Goal: Task Accomplishment & Management: Manage account settings

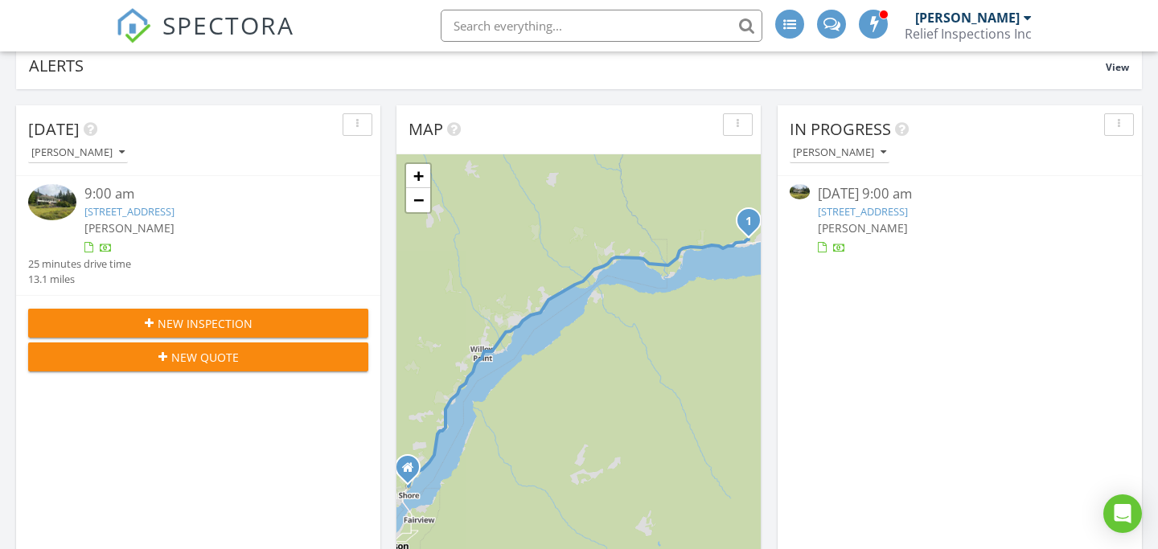
scroll to position [183, 0]
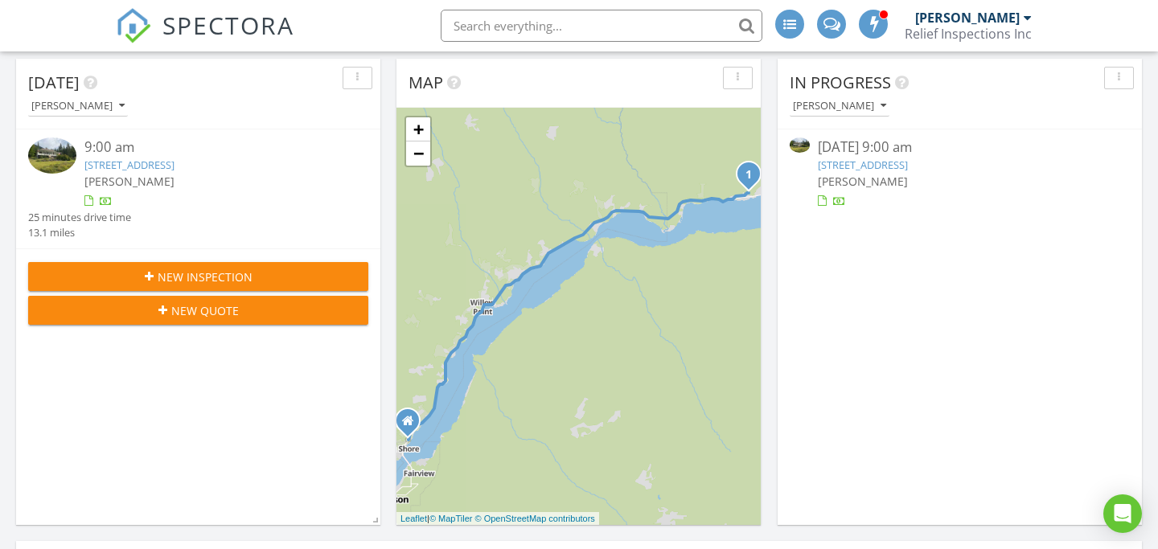
click at [908, 166] on link "5759 Longbeach Rd, Central Kootenay E, BC V1L 6P2" at bounding box center [863, 165] width 90 height 14
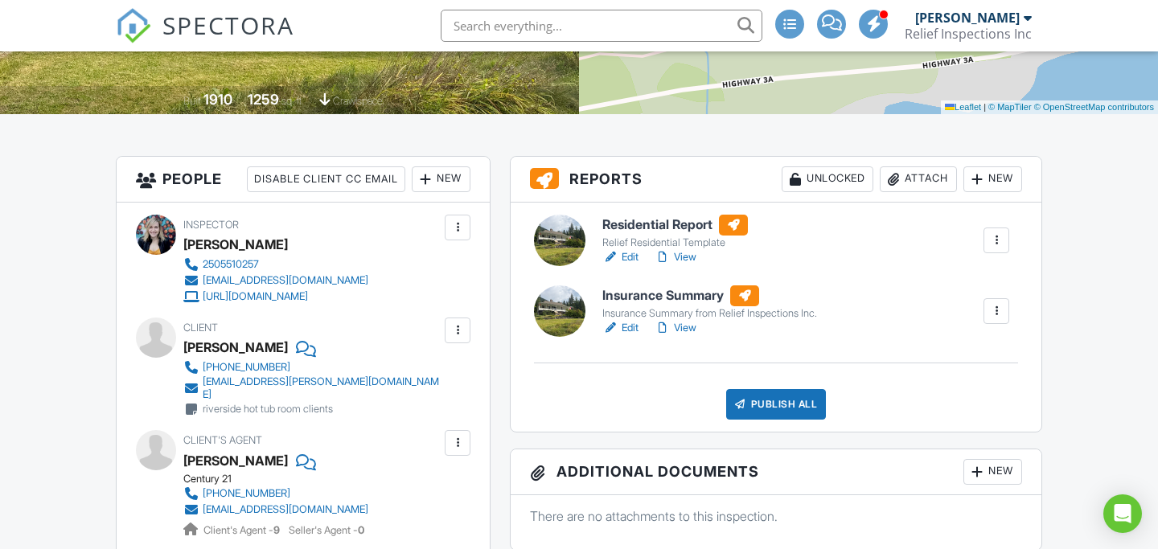
scroll to position [343, 0]
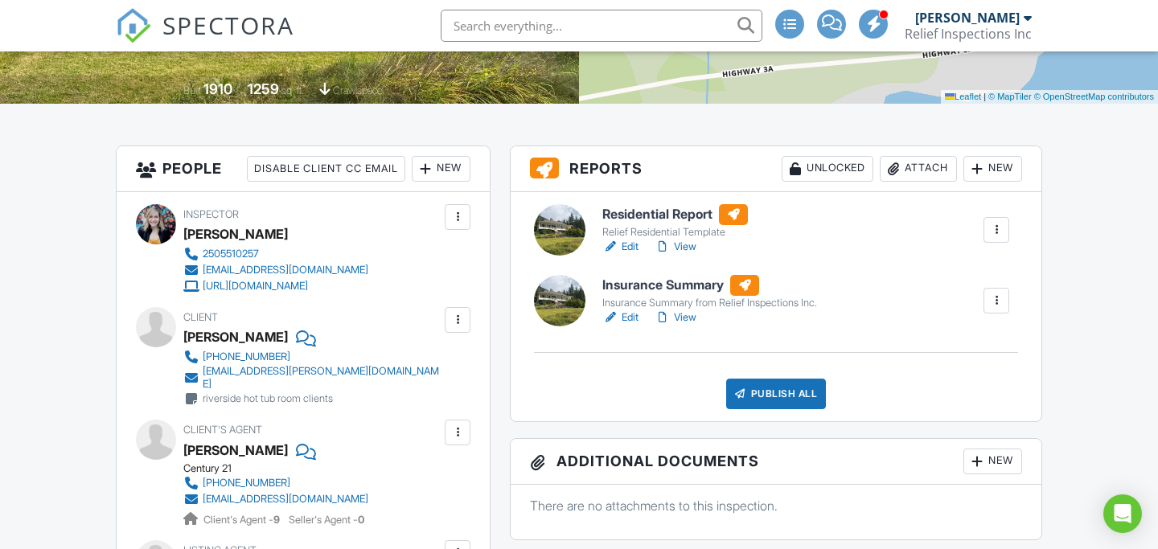
click at [682, 248] on link "View" at bounding box center [676, 247] width 42 height 16
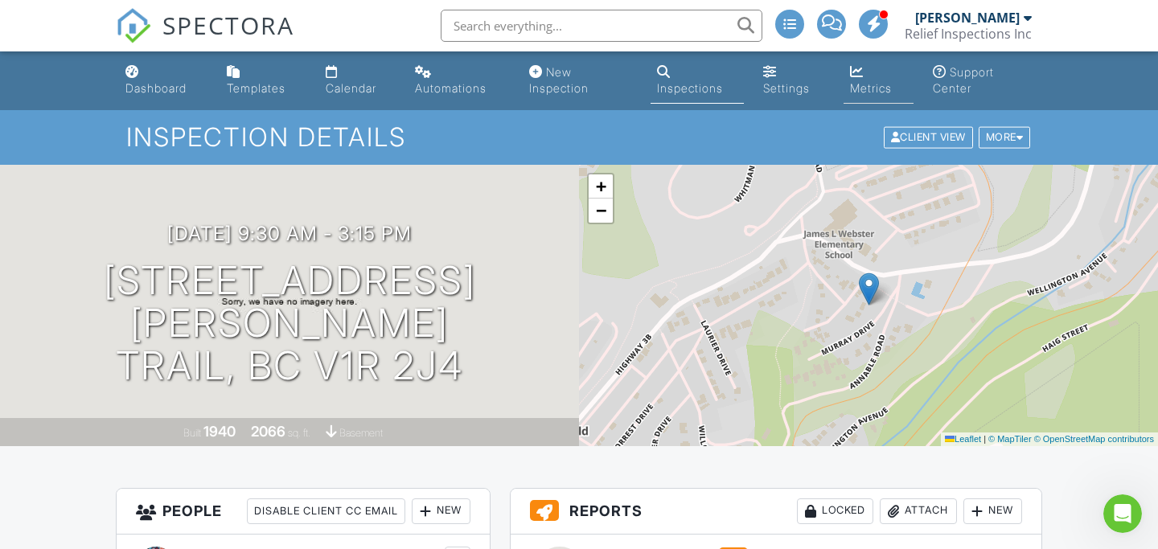
click at [860, 84] on div "Metrics" at bounding box center [871, 88] width 42 height 14
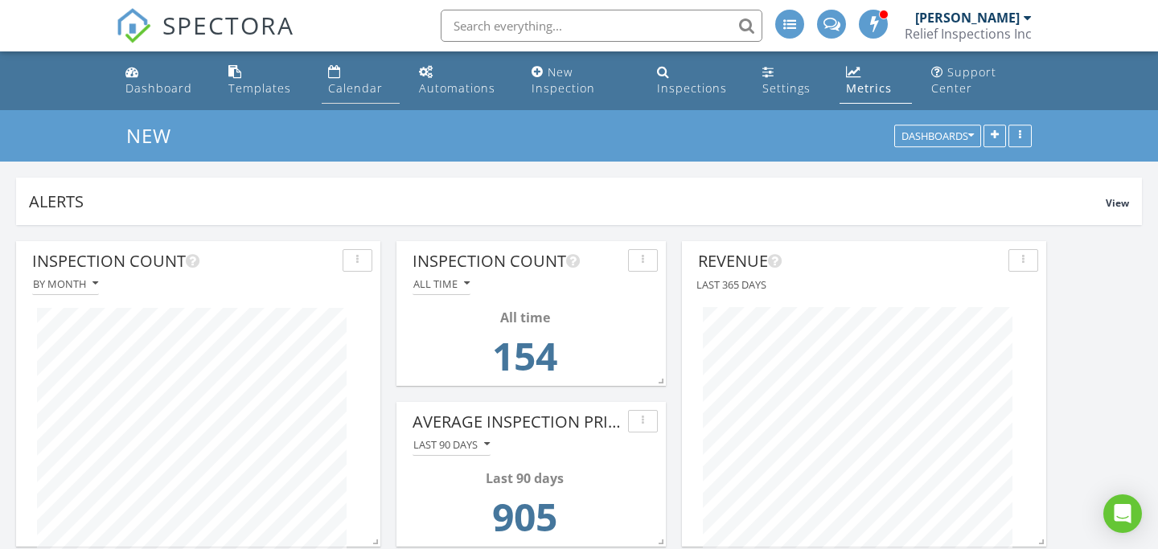
click at [353, 87] on div "Calendar" at bounding box center [355, 87] width 55 height 15
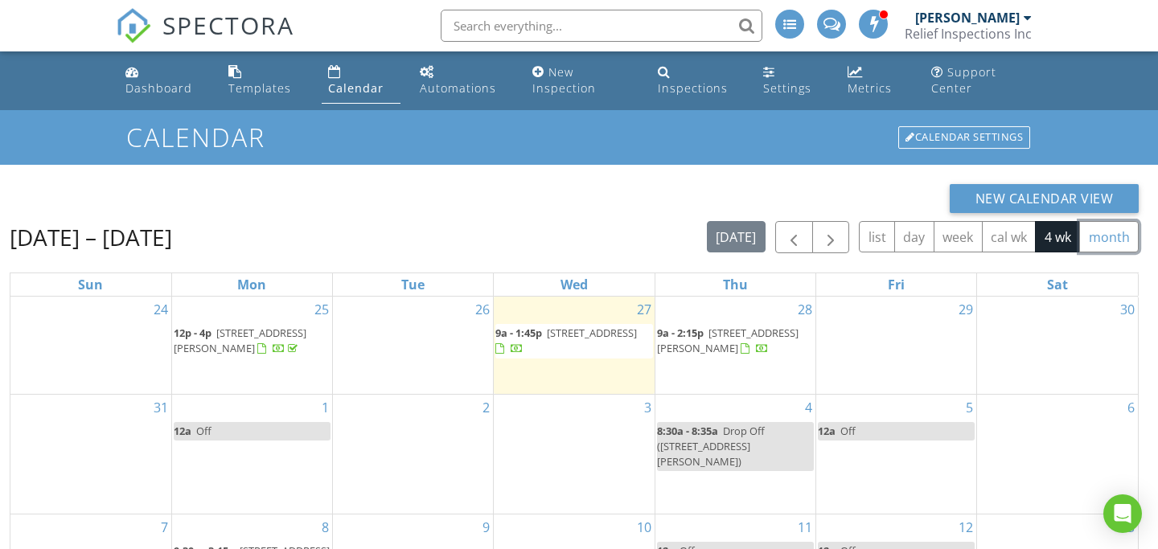
click at [1094, 236] on button "month" at bounding box center [1109, 236] width 60 height 31
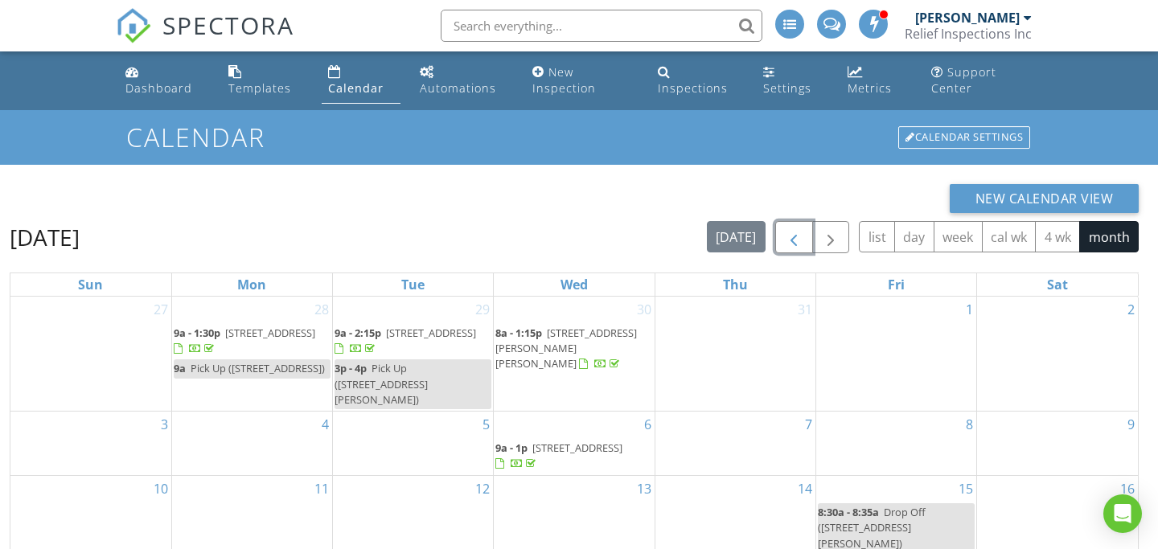
click at [795, 236] on span "button" at bounding box center [793, 237] width 19 height 19
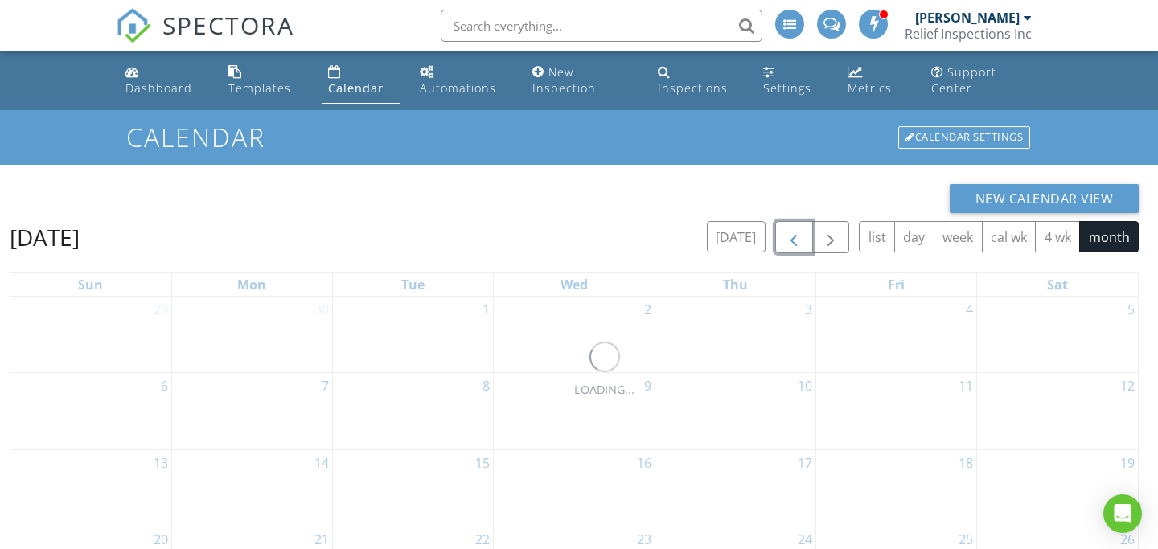
click at [795, 236] on span "button" at bounding box center [793, 237] width 19 height 19
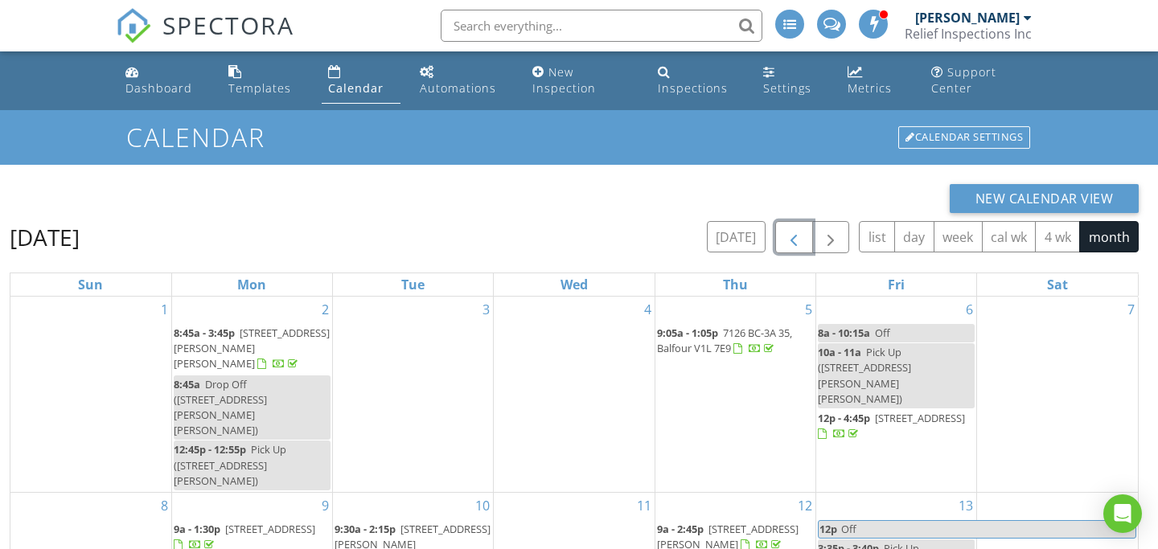
click at [795, 236] on span "button" at bounding box center [793, 237] width 19 height 19
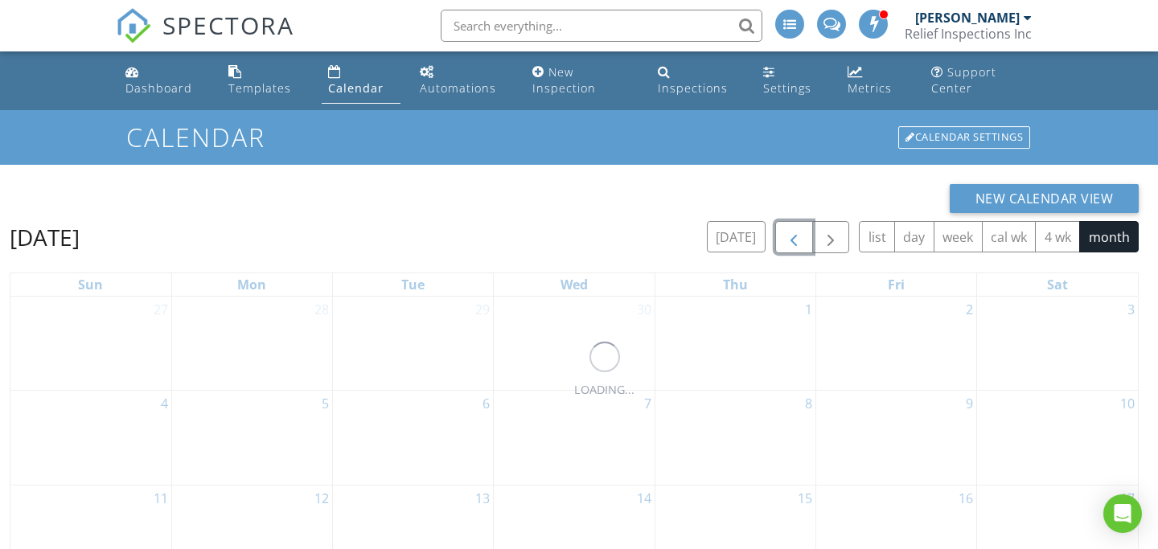
click at [795, 236] on span "button" at bounding box center [793, 237] width 19 height 19
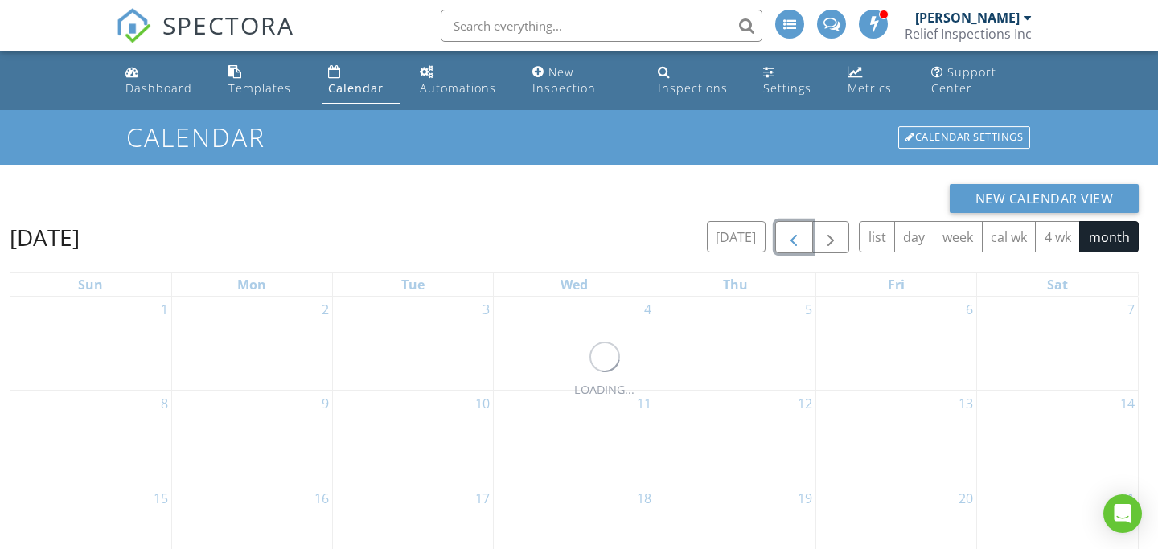
click at [795, 236] on span "button" at bounding box center [793, 237] width 19 height 19
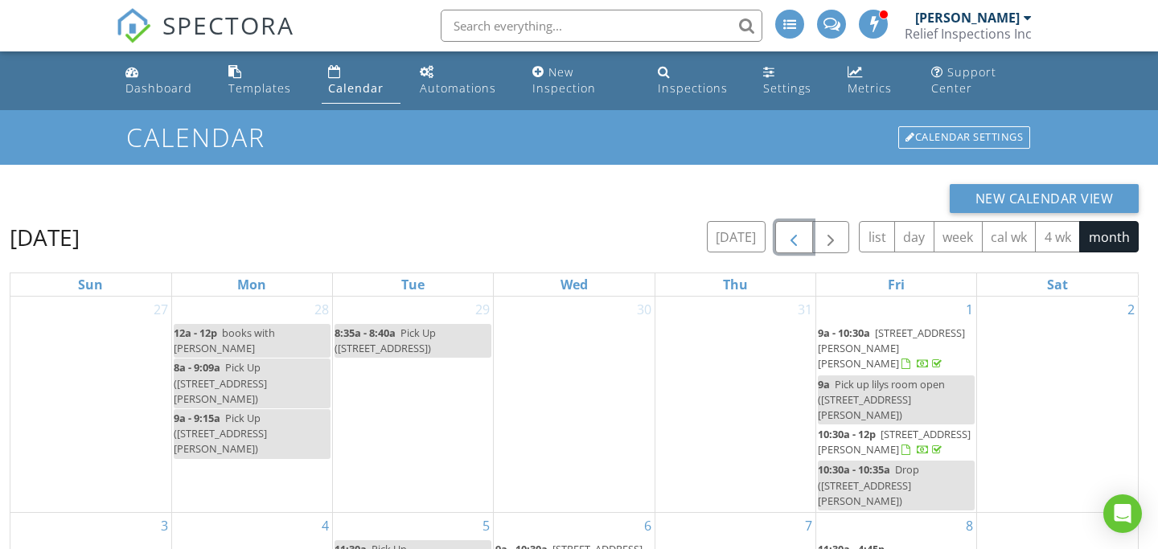
click at [795, 236] on span "button" at bounding box center [793, 237] width 19 height 19
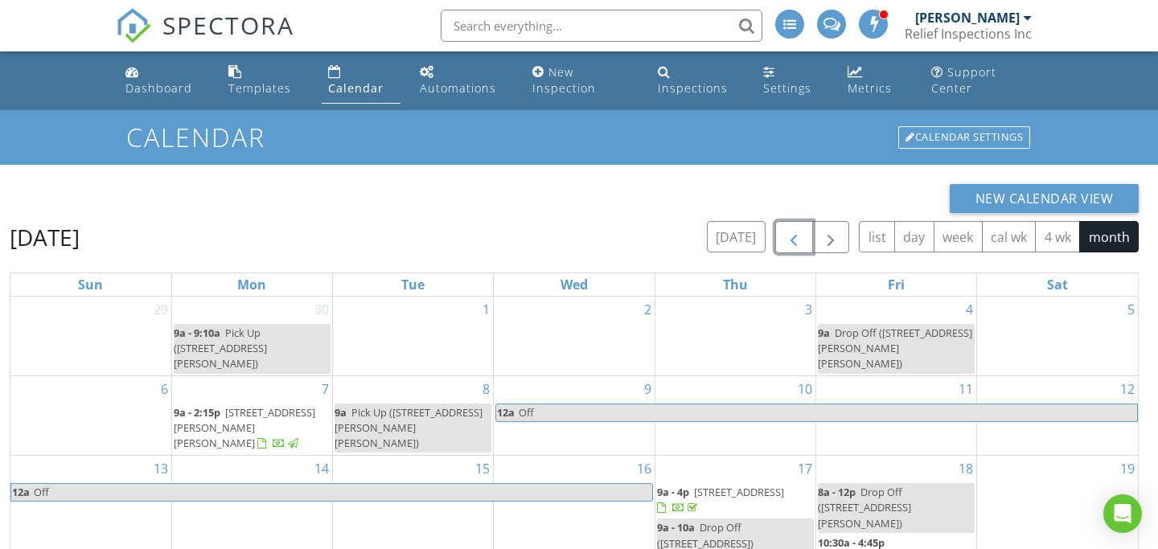
click at [795, 236] on span "button" at bounding box center [793, 237] width 19 height 19
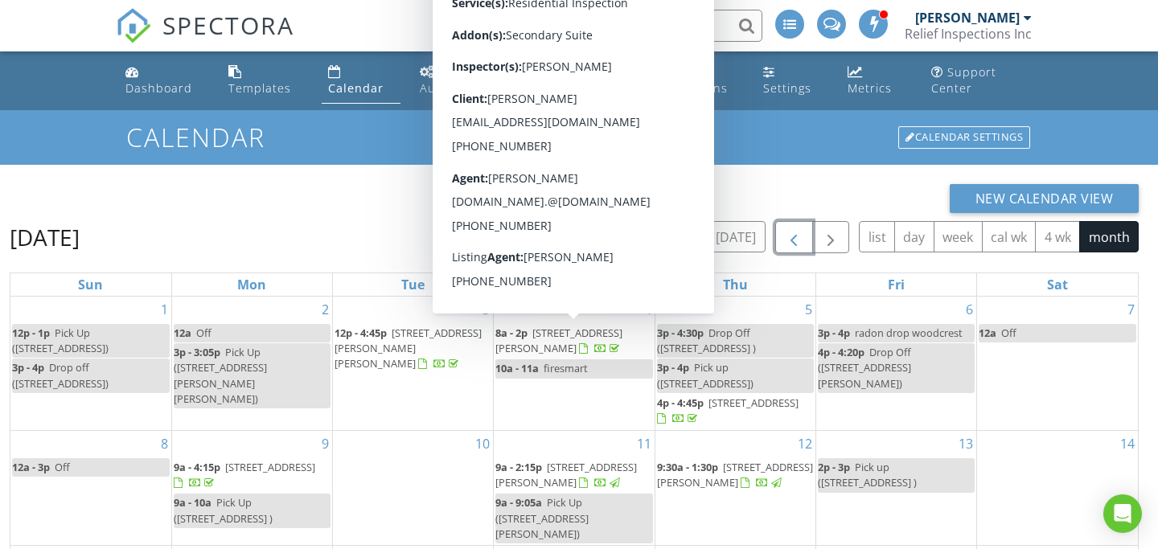
click at [545, 343] on span "[STREET_ADDRESS][PERSON_NAME]" at bounding box center [558, 341] width 127 height 30
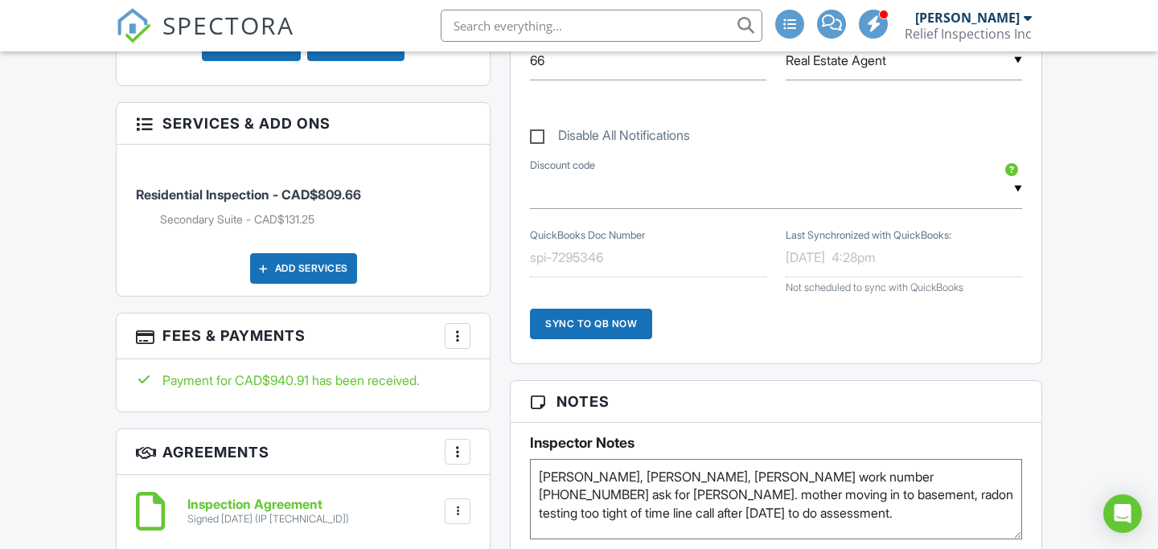
scroll to position [1049, 0]
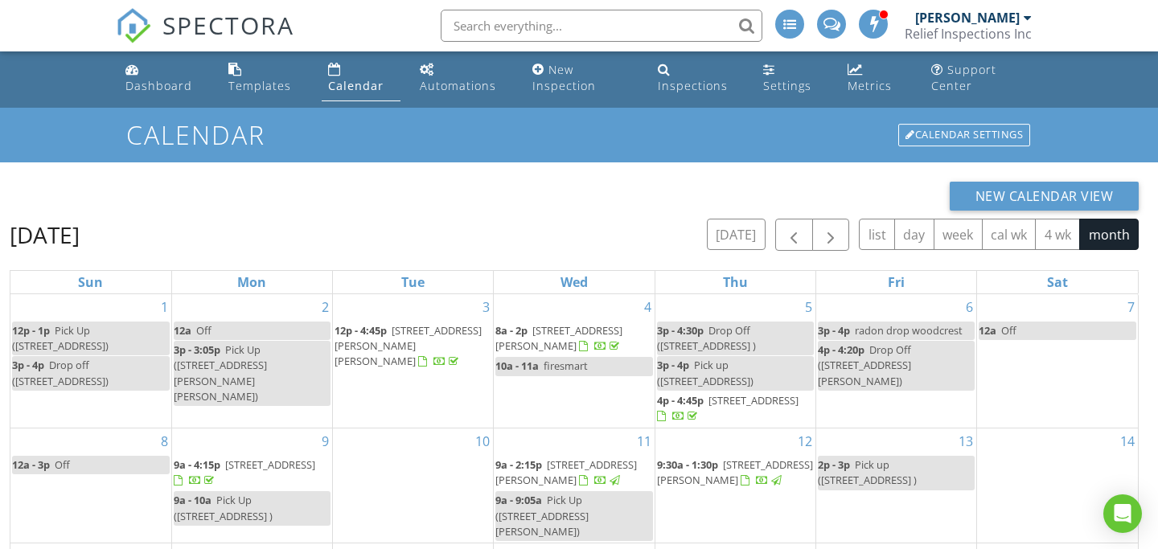
click at [709, 408] on span "[STREET_ADDRESS]" at bounding box center [754, 400] width 90 height 14
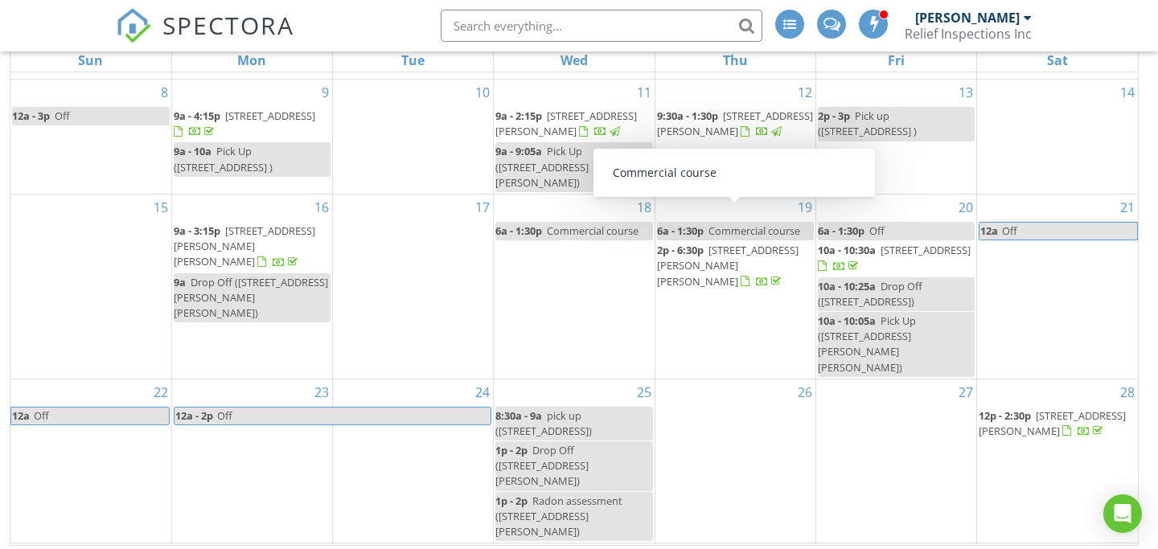
scroll to position [230, 0]
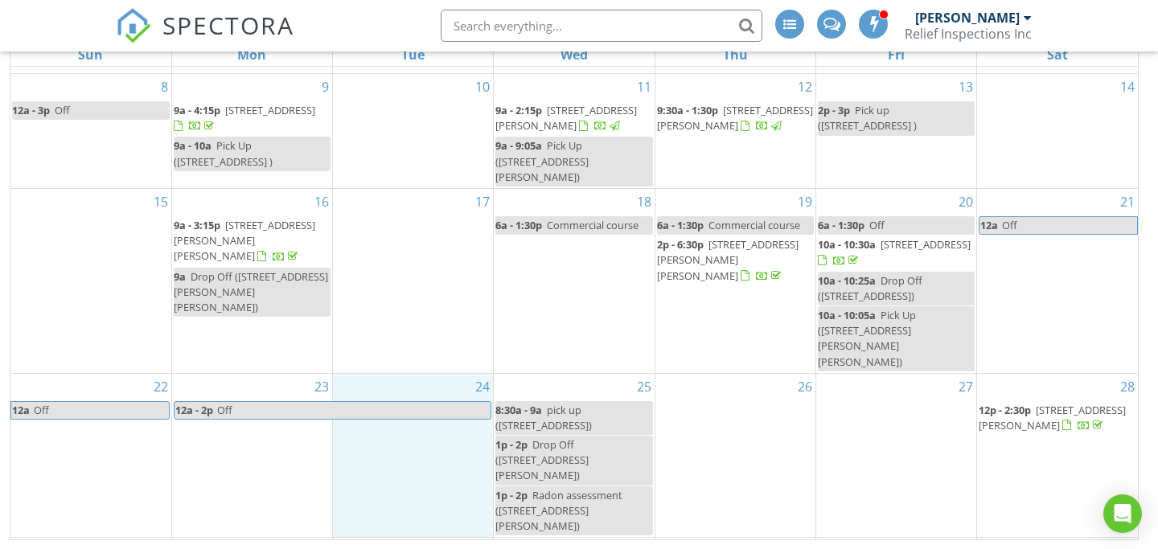
click at [339, 453] on div "24" at bounding box center [413, 456] width 160 height 164
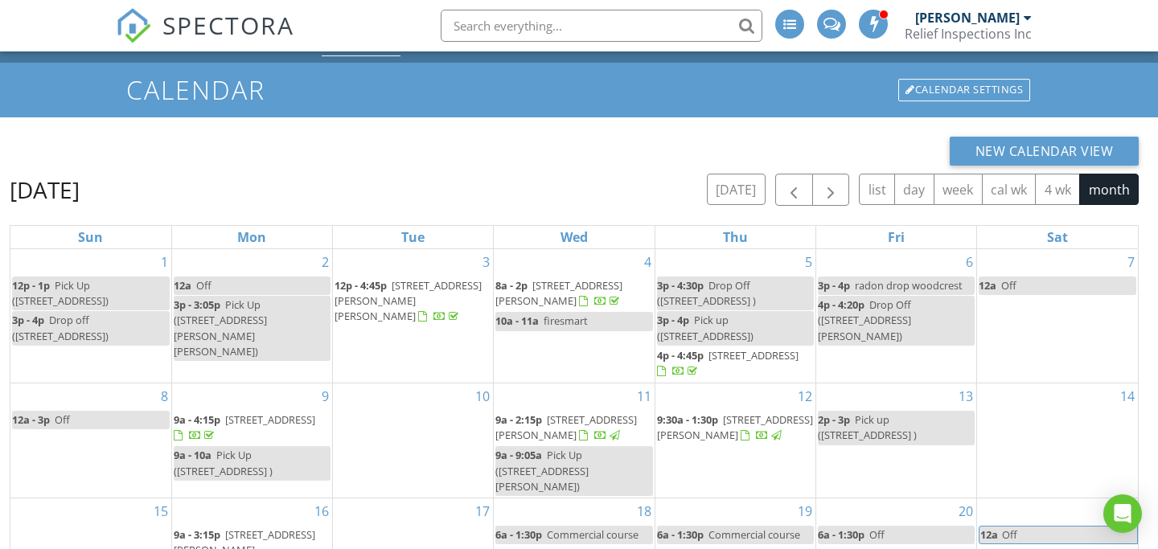
scroll to position [0, 0]
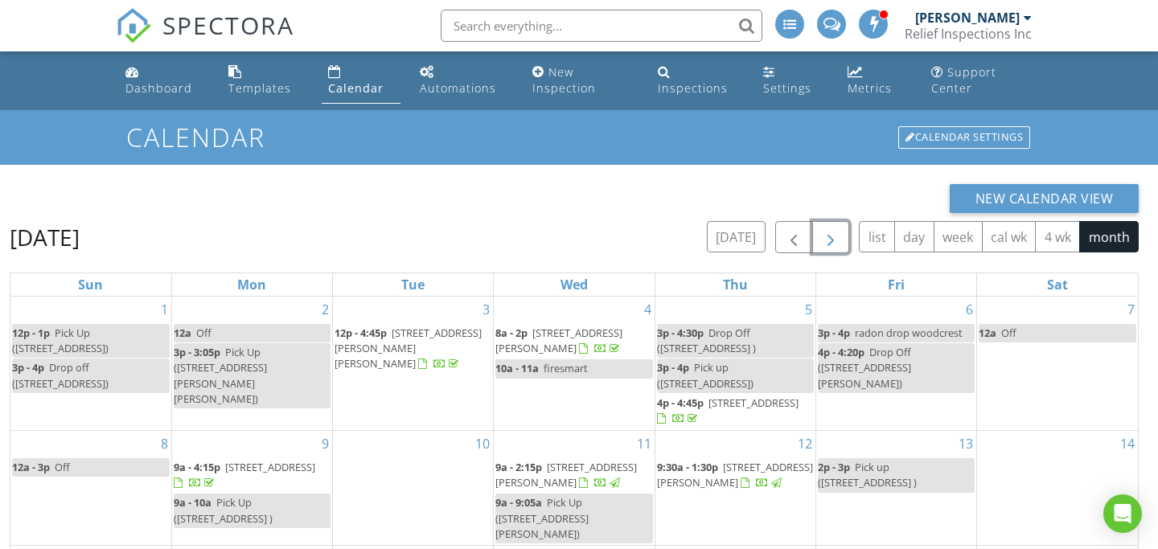
click at [831, 236] on span "button" at bounding box center [830, 237] width 19 height 19
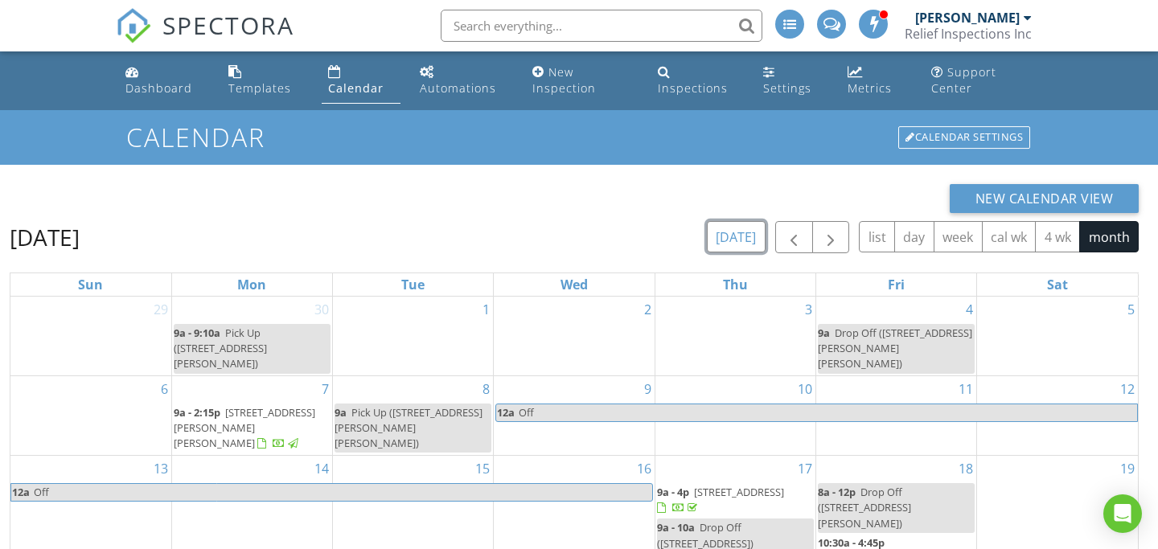
click at [734, 235] on button "[DATE]" at bounding box center [736, 236] width 59 height 31
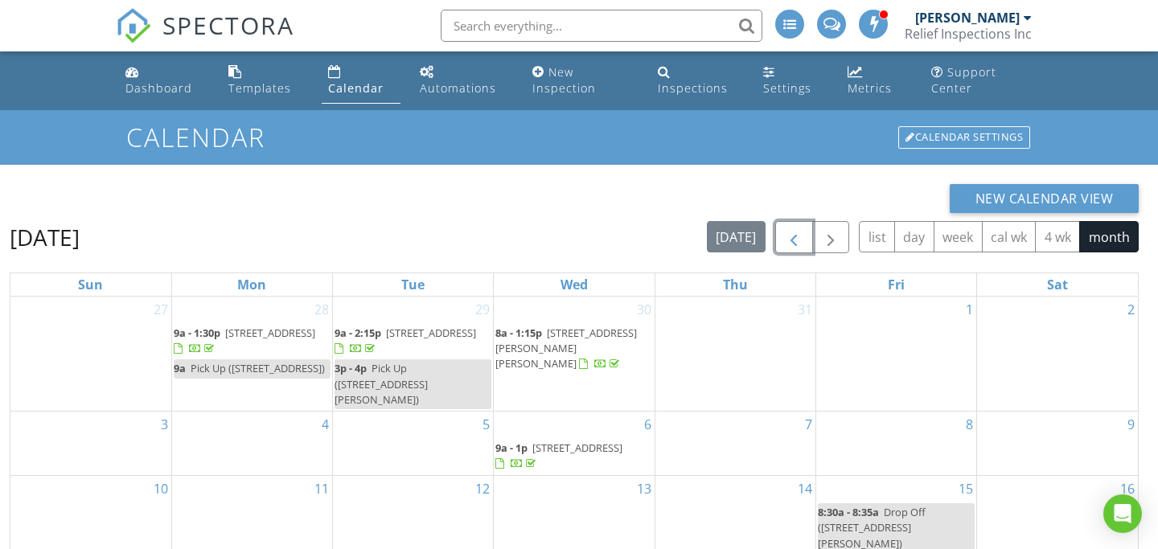
click at [797, 241] on span "button" at bounding box center [793, 237] width 19 height 19
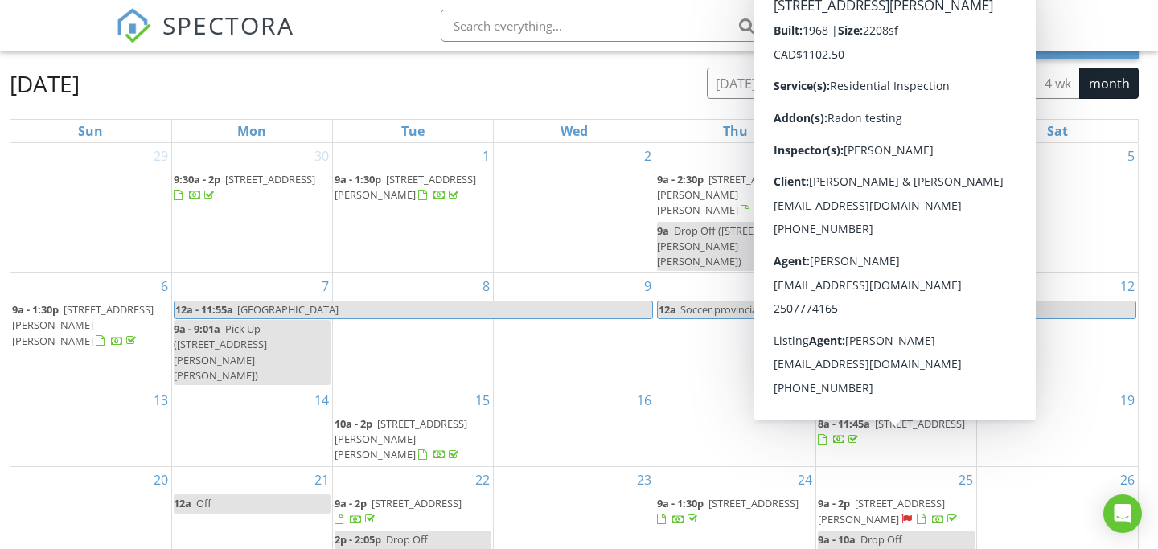
scroll to position [158, 0]
